Goal: Information Seeking & Learning: Understand process/instructions

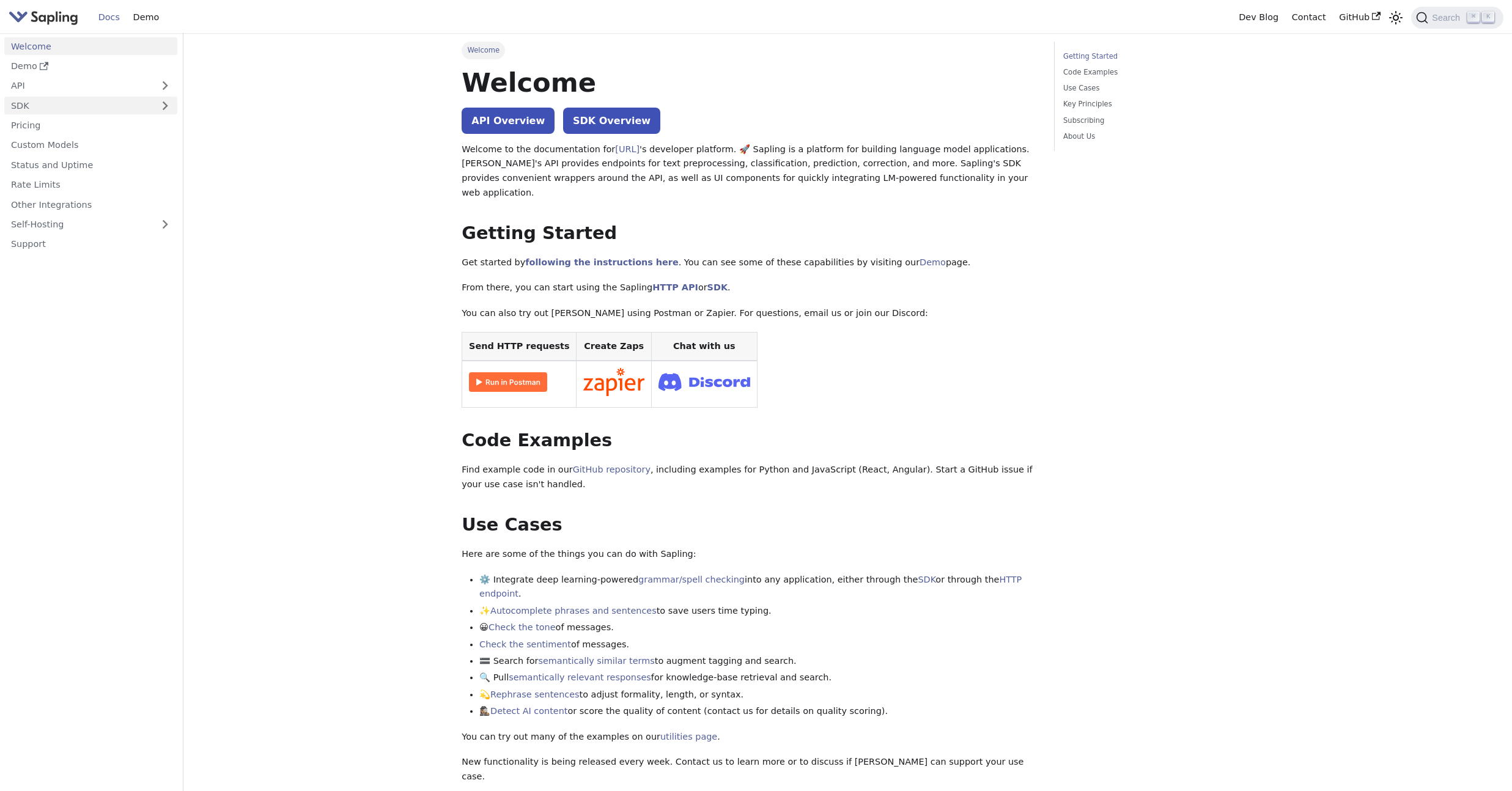
click at [151, 106] on link "SDK" at bounding box center [79, 106] width 148 height 18
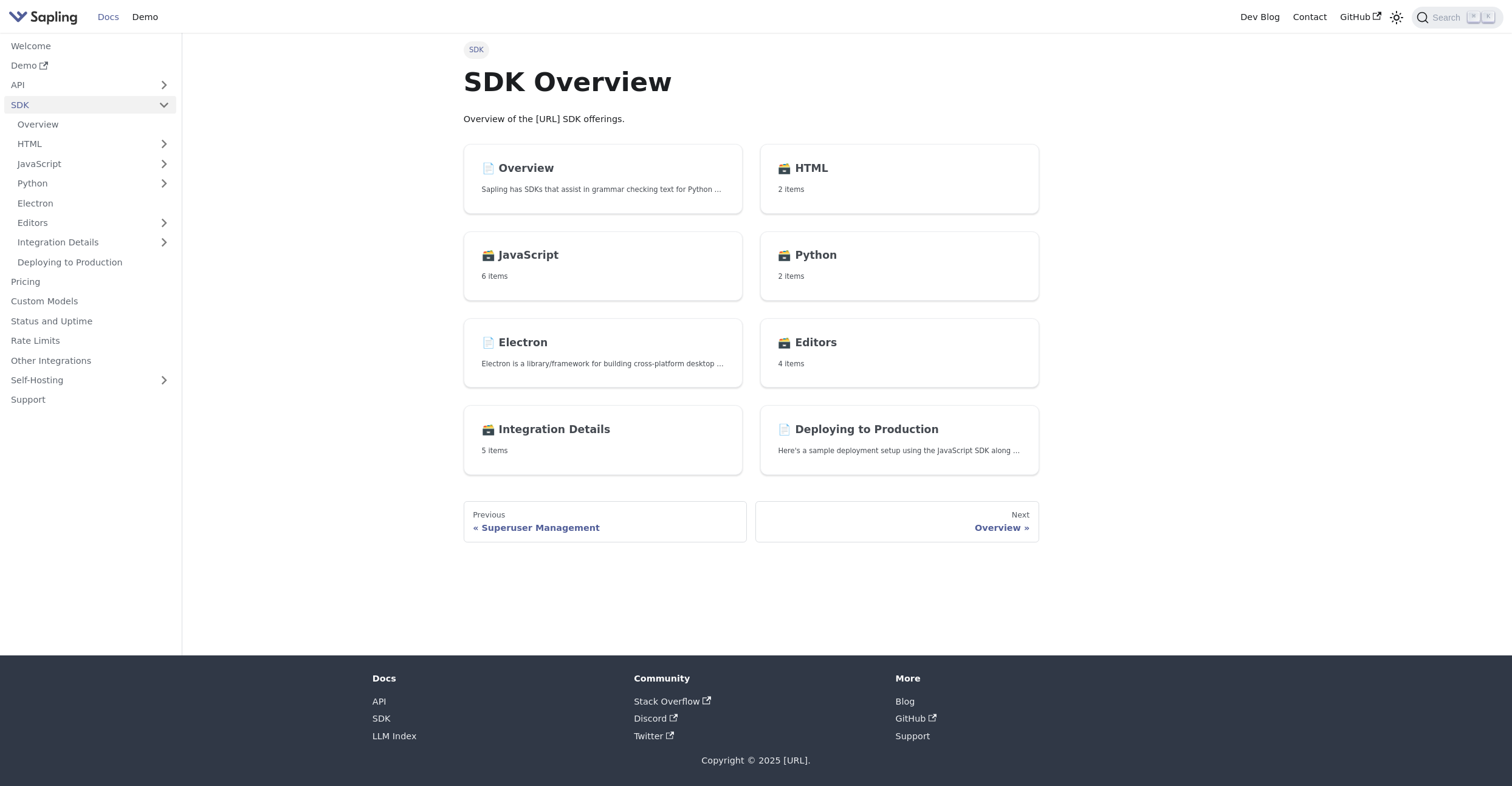
click at [128, 134] on ul "Overview HTML JavaScript Python Electron Editors Integration Details Deploying …" at bounding box center [91, 194] width 172 height 155
click at [118, 159] on link "JavaScript" at bounding box center [94, 163] width 165 height 18
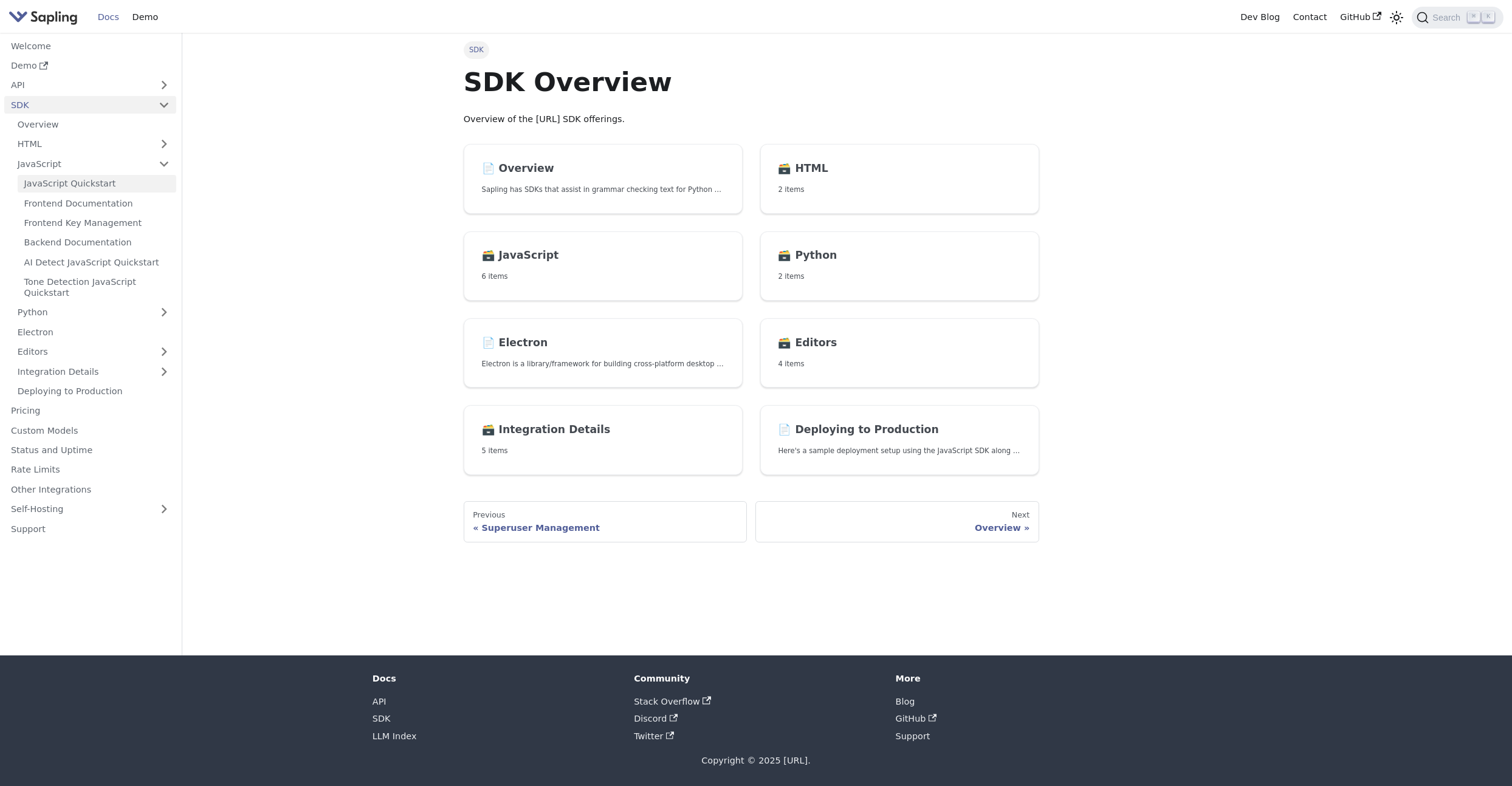
click at [116, 181] on link "JavaScript Quickstart" at bounding box center [97, 183] width 159 height 18
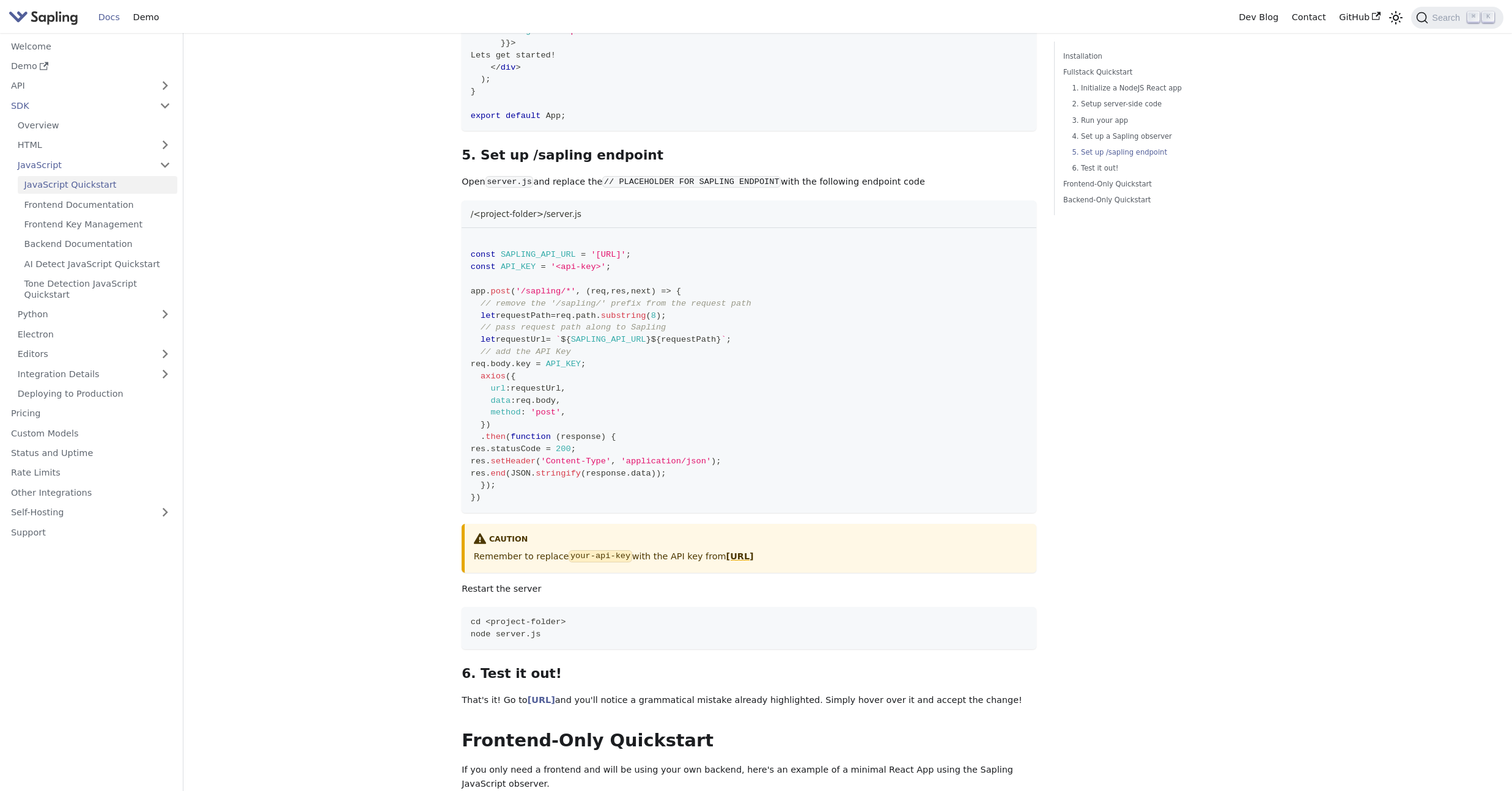
scroll to position [1611, 0]
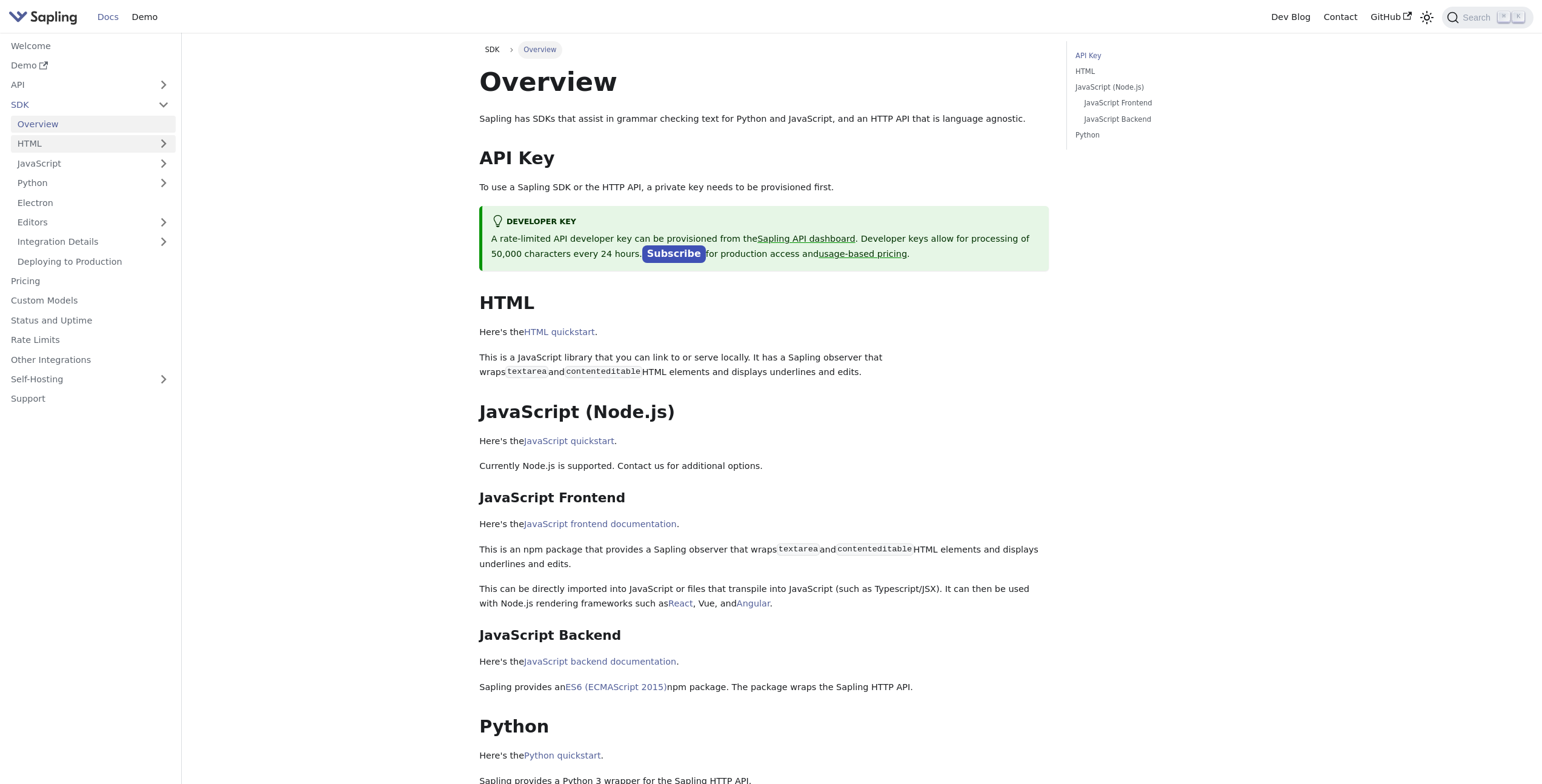
click at [101, 139] on link "HTML" at bounding box center [93, 143] width 165 height 18
click at [101, 161] on link "HTML Quickstart" at bounding box center [97, 163] width 158 height 18
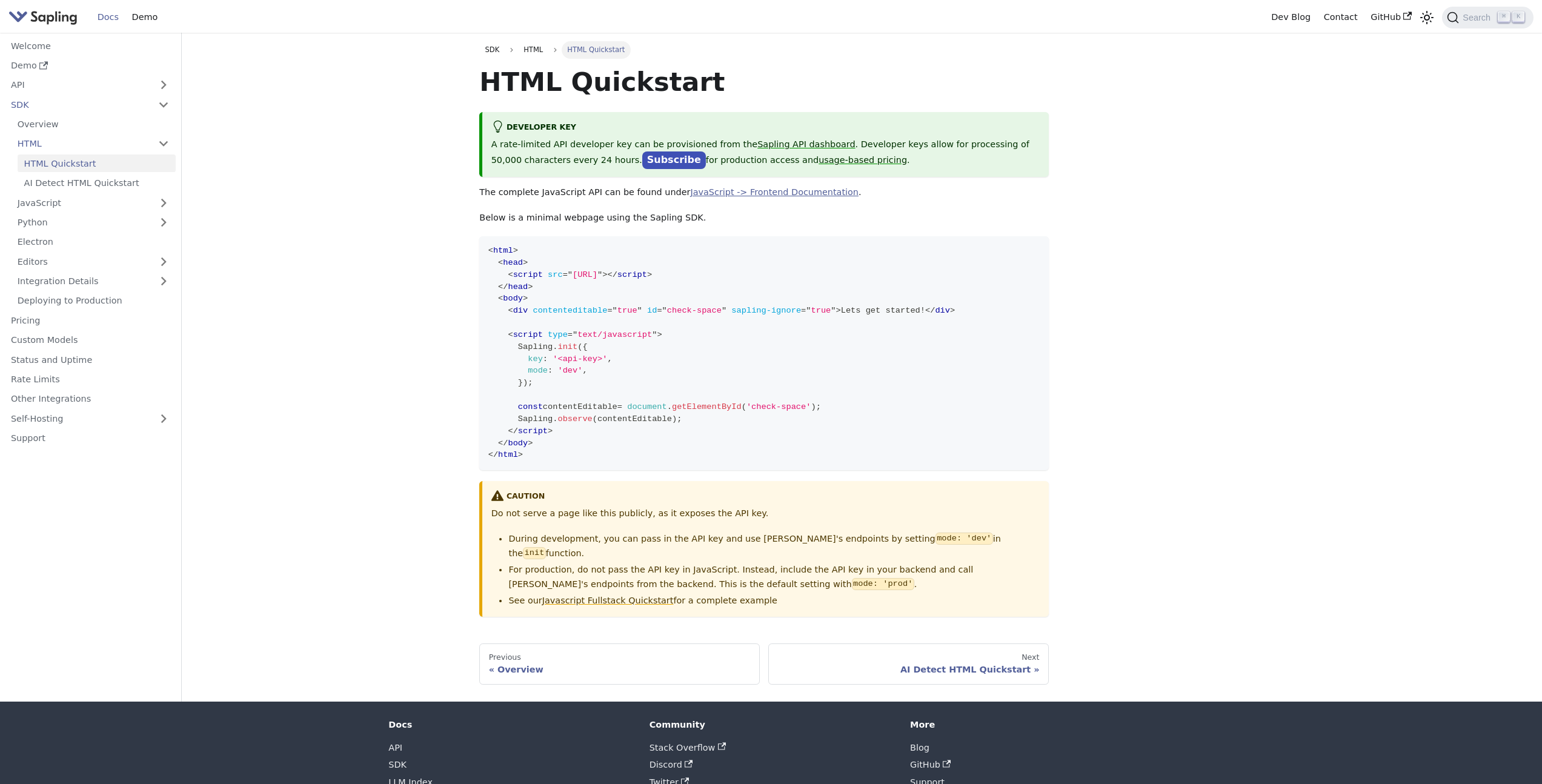
click at [760, 195] on link "JavaScript -> Frontend Documentation" at bounding box center [774, 192] width 169 height 9
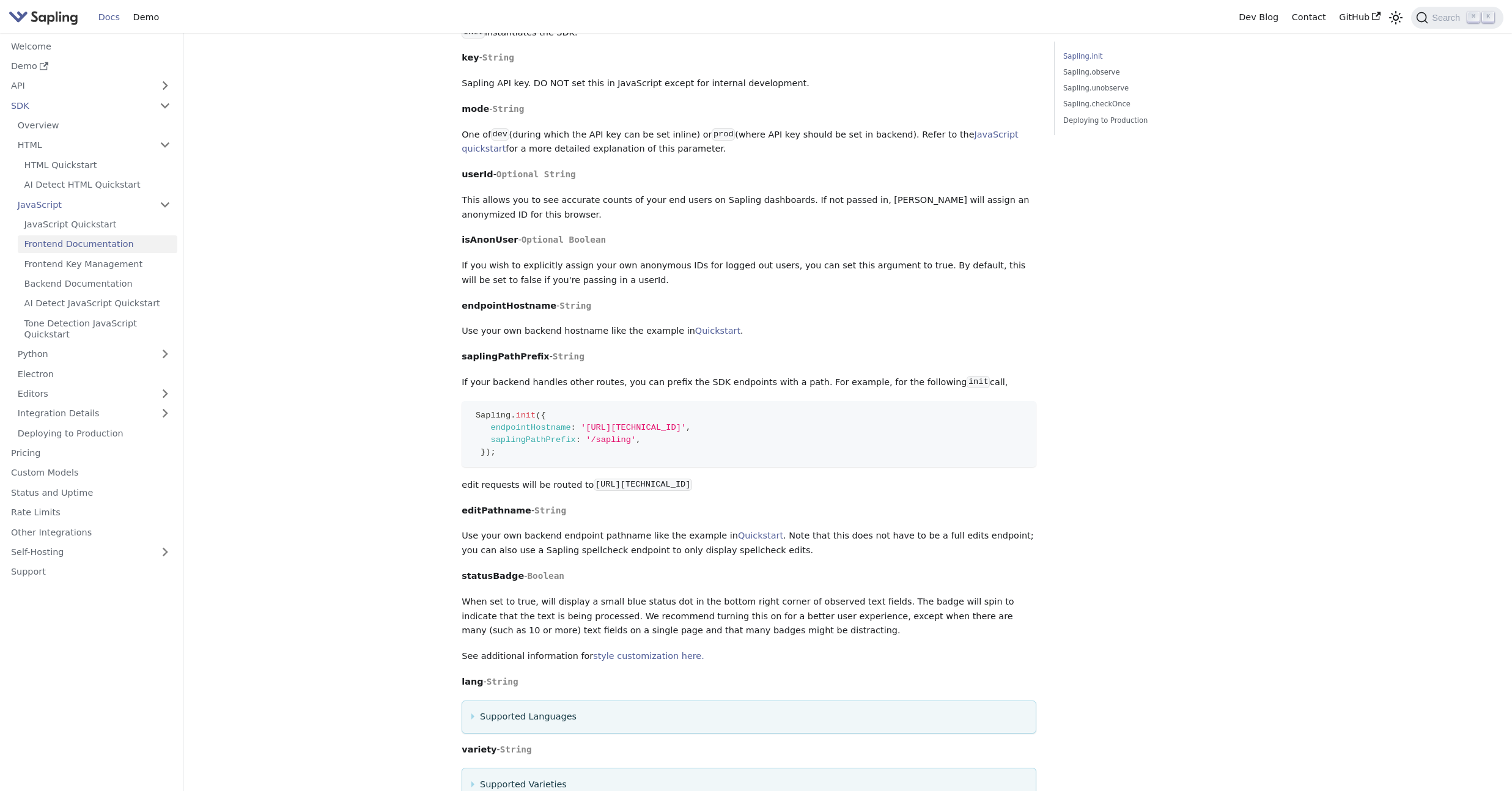
scroll to position [294, 0]
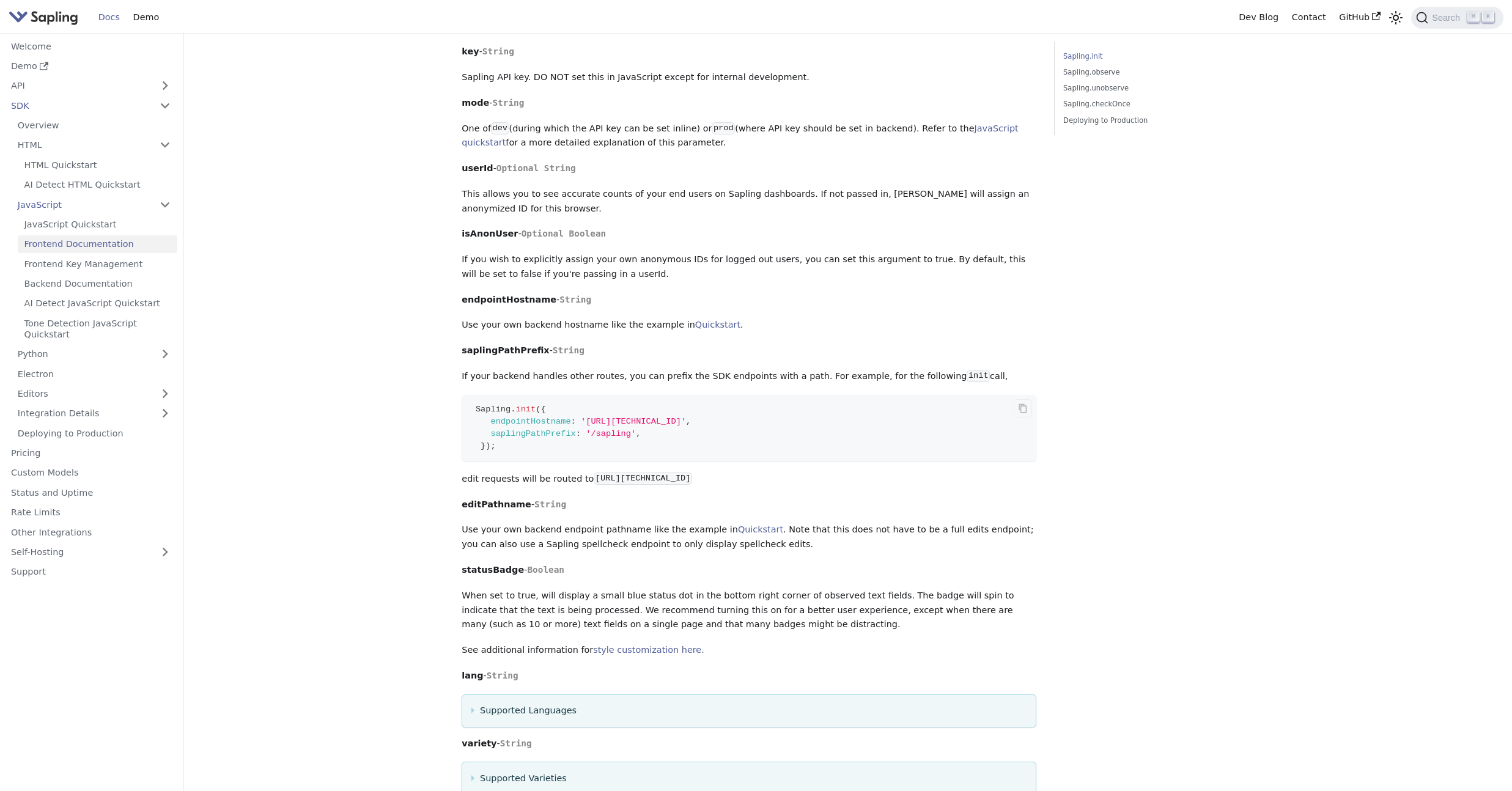
click at [532, 438] on span "saplingPathPrefix" at bounding box center [533, 434] width 85 height 10
copy span "saplingPathPrefix"
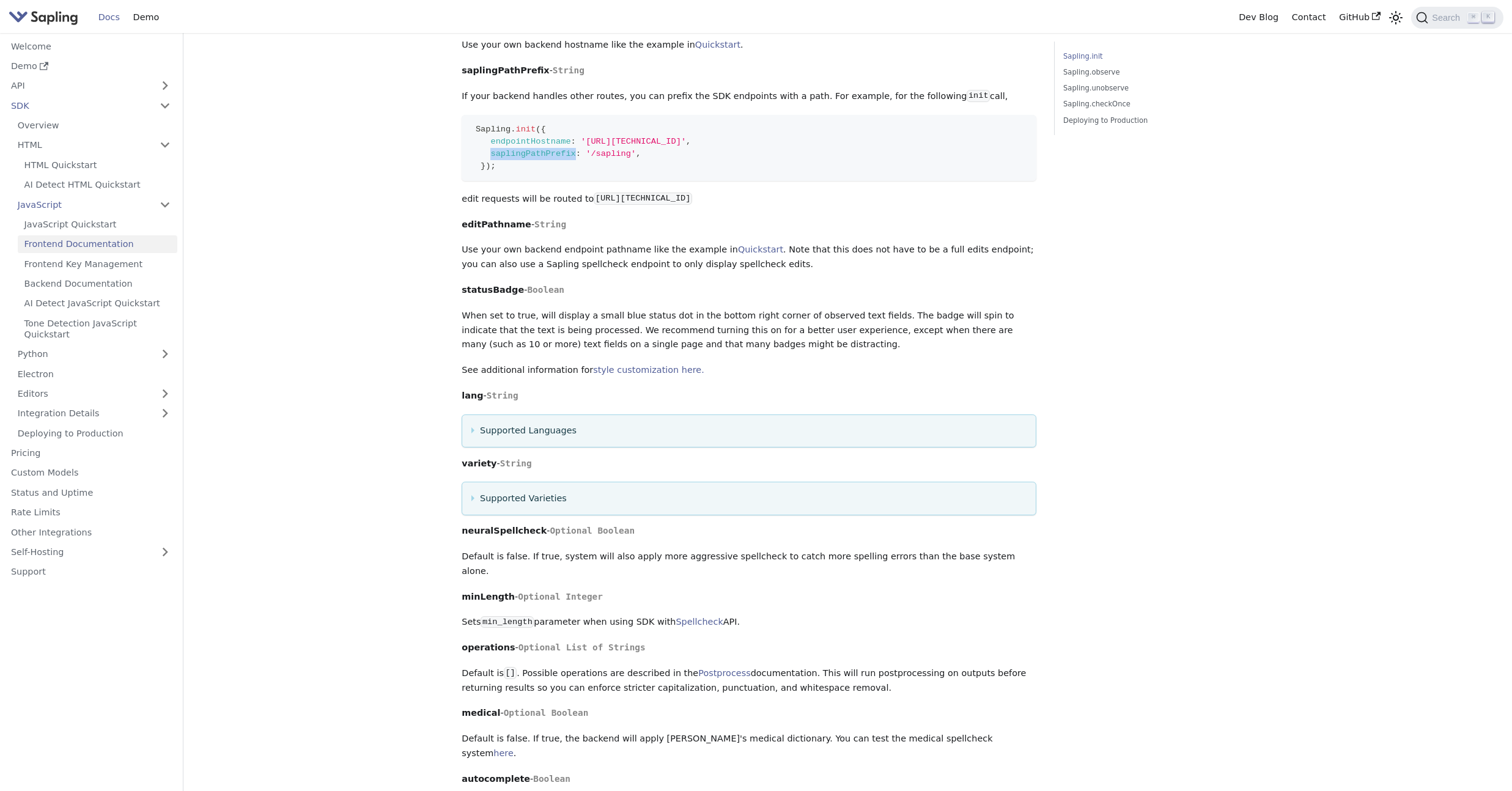
scroll to position [593, 0]
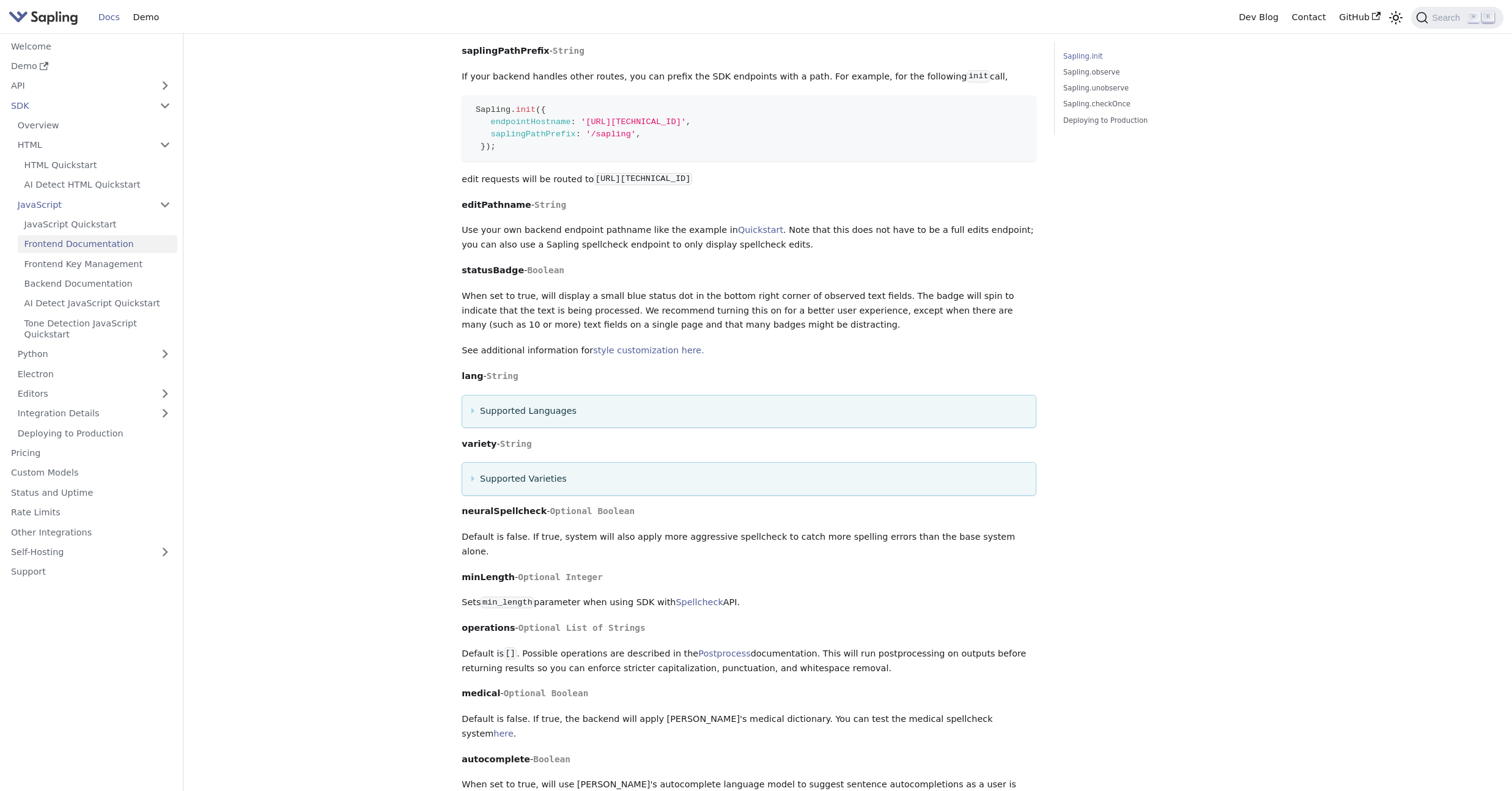
click at [472, 415] on summary "Supported Languages" at bounding box center [749, 411] width 555 height 14
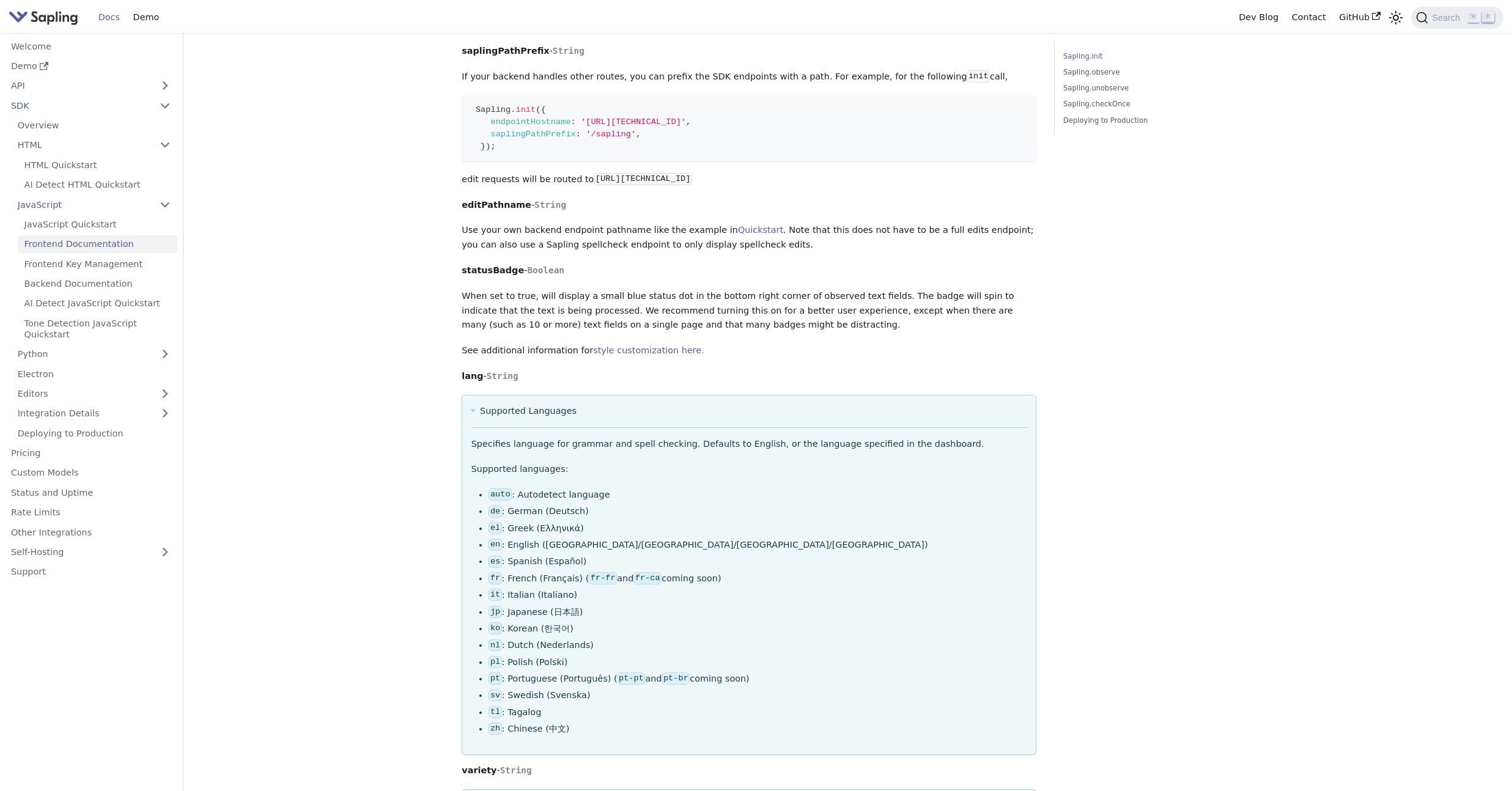
click at [472, 415] on summary "Supported Languages" at bounding box center [749, 411] width 555 height 14
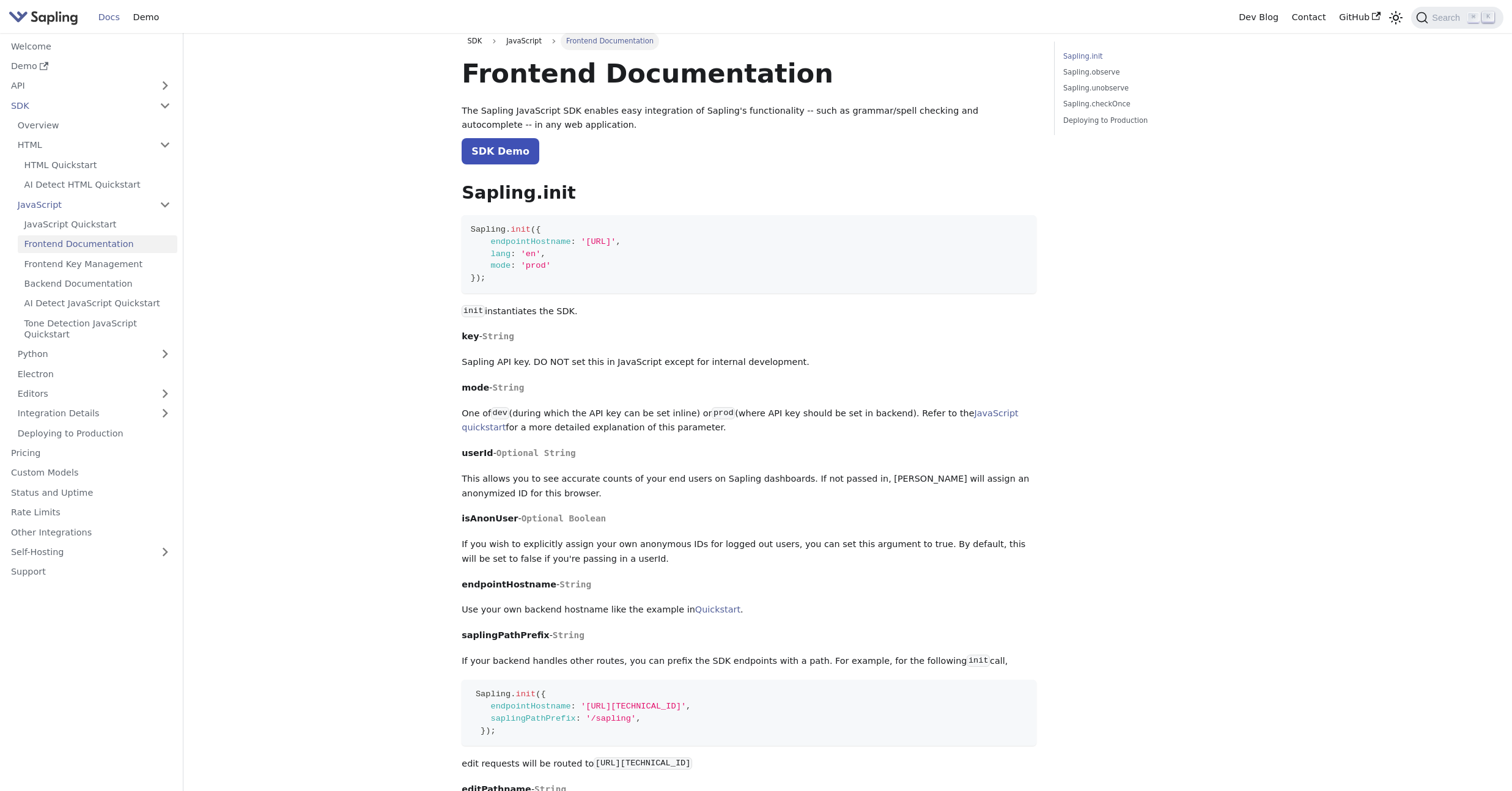
scroll to position [0, 0]
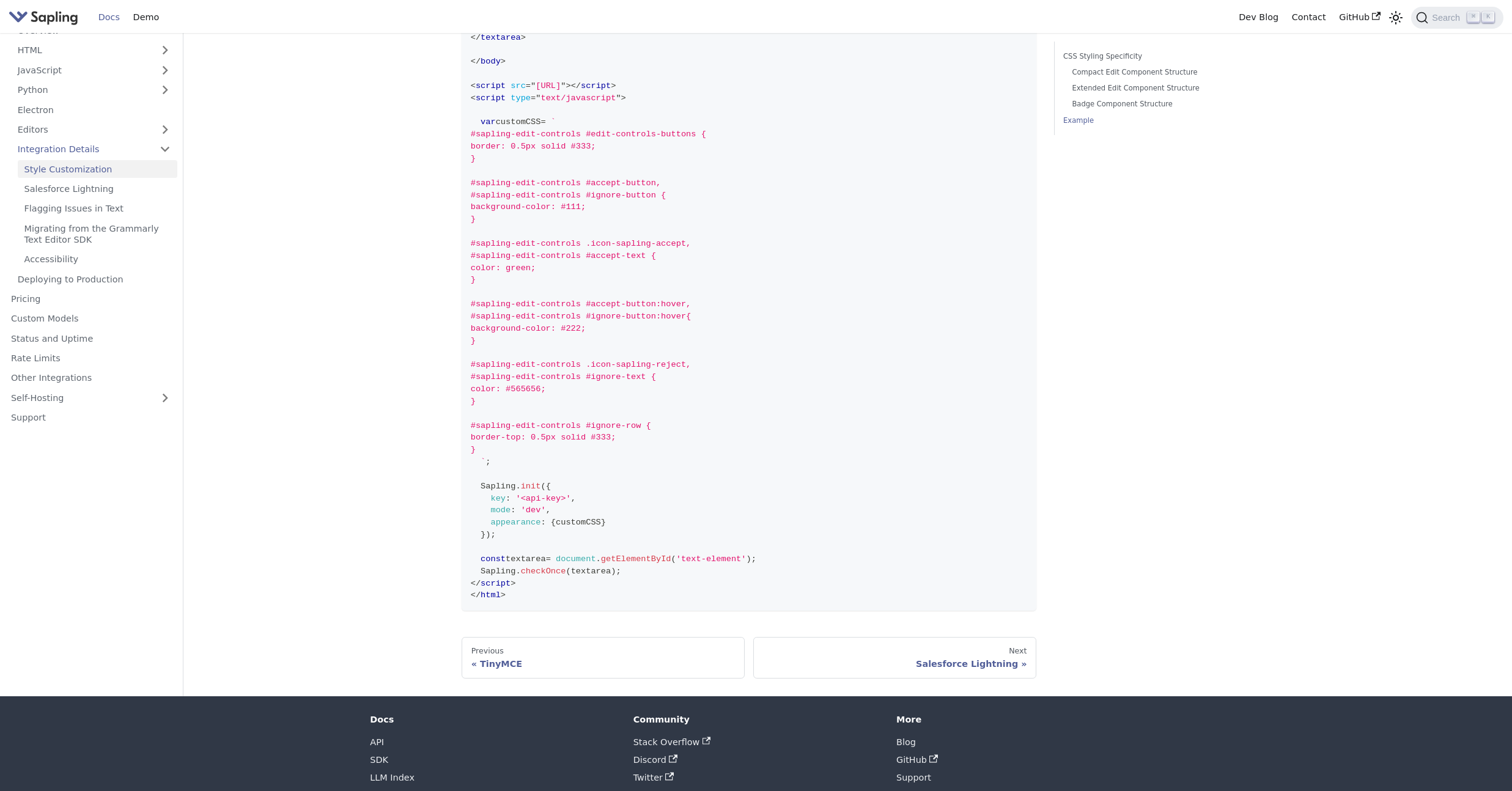
scroll to position [2715, 0]
